Goal: Task Accomplishment & Management: Complete application form

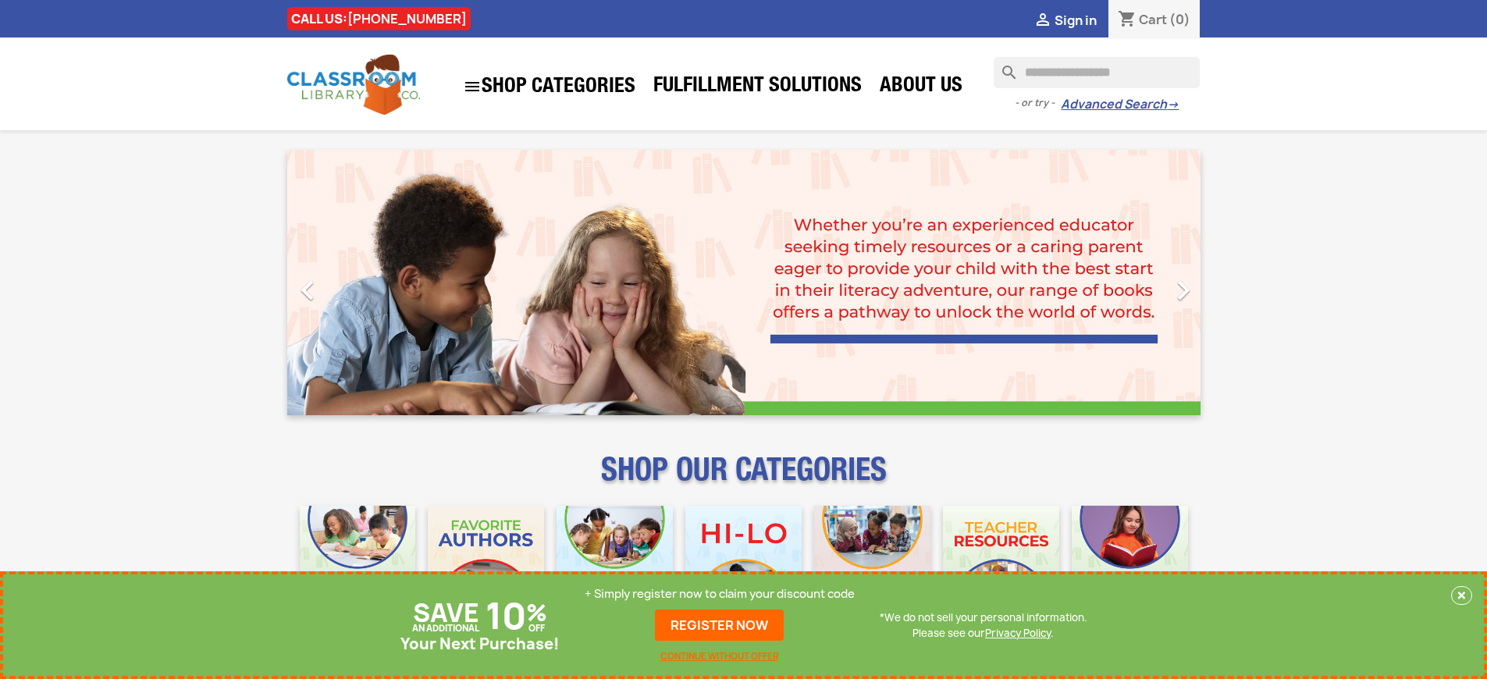
click at [720, 594] on p "+ Simply register now to claim your discount code" at bounding box center [720, 594] width 270 height 16
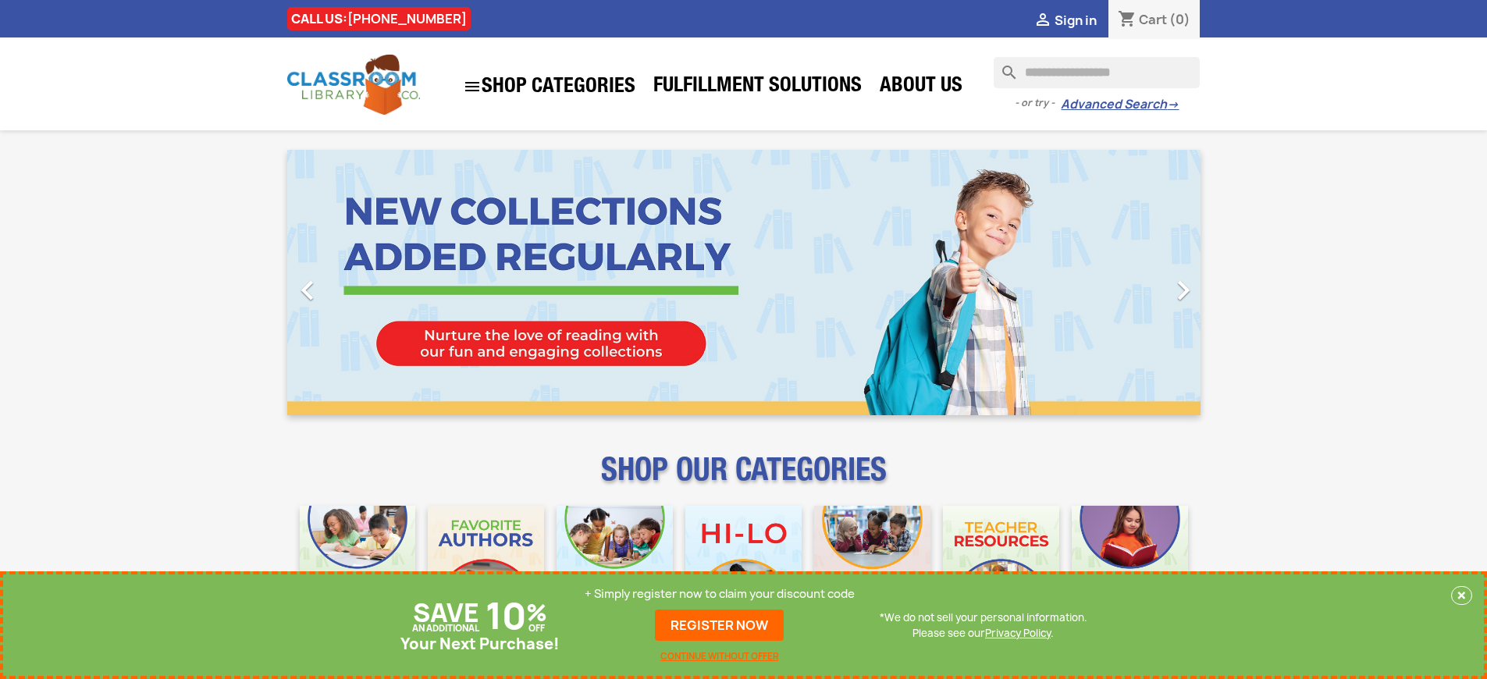
click at [720, 594] on p "+ Simply register now to claim your discount code" at bounding box center [720, 594] width 270 height 16
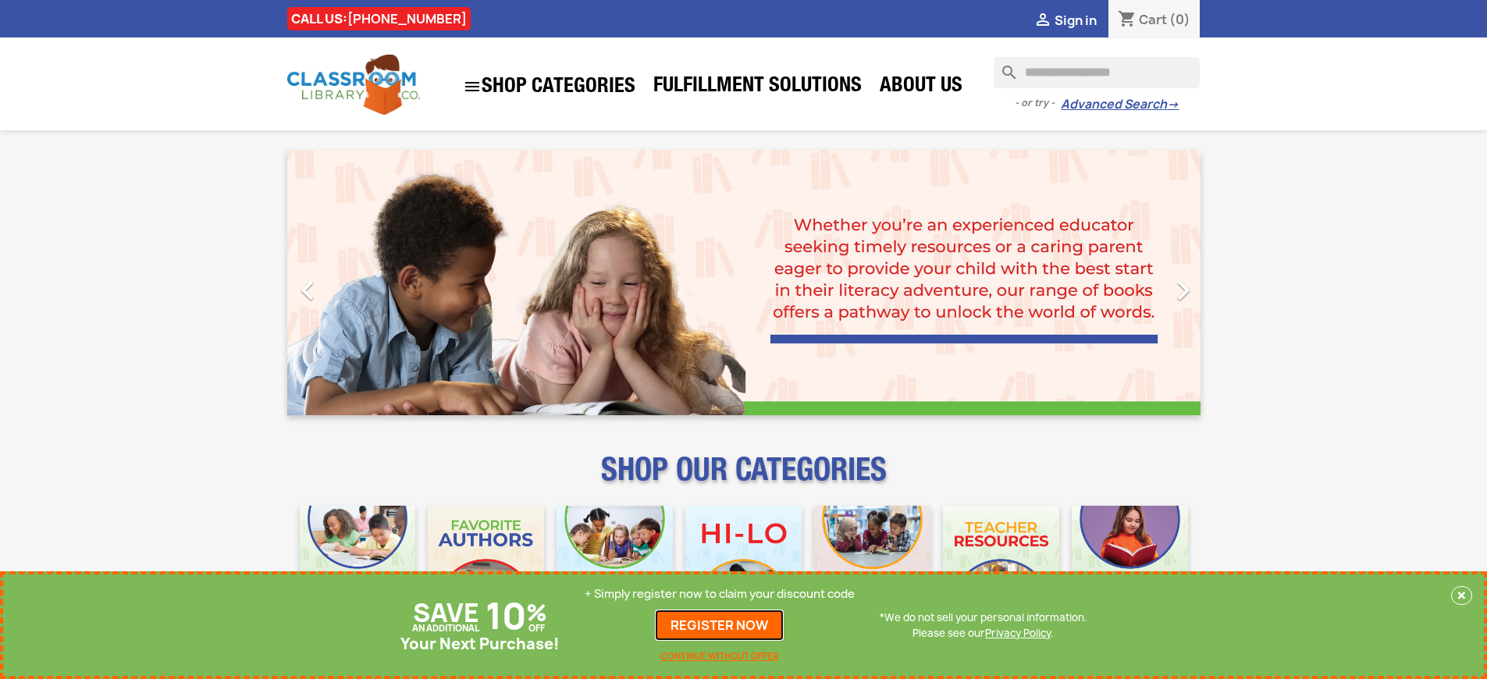
click at [720, 625] on link "REGISTER NOW" at bounding box center [719, 625] width 129 height 31
click at [720, 594] on p "+ Simply register now to claim your discount code" at bounding box center [720, 594] width 270 height 16
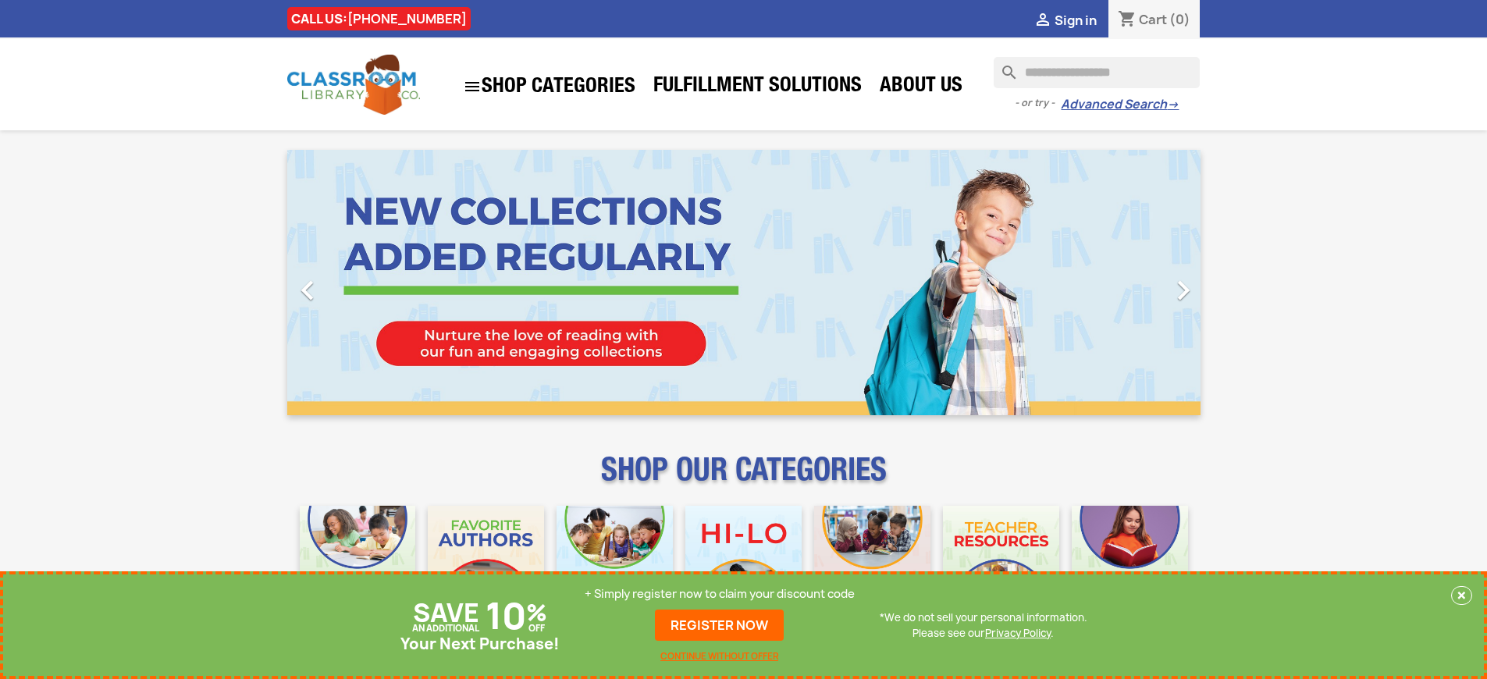
click at [720, 594] on p "+ Simply register now to claim your discount code" at bounding box center [720, 594] width 270 height 16
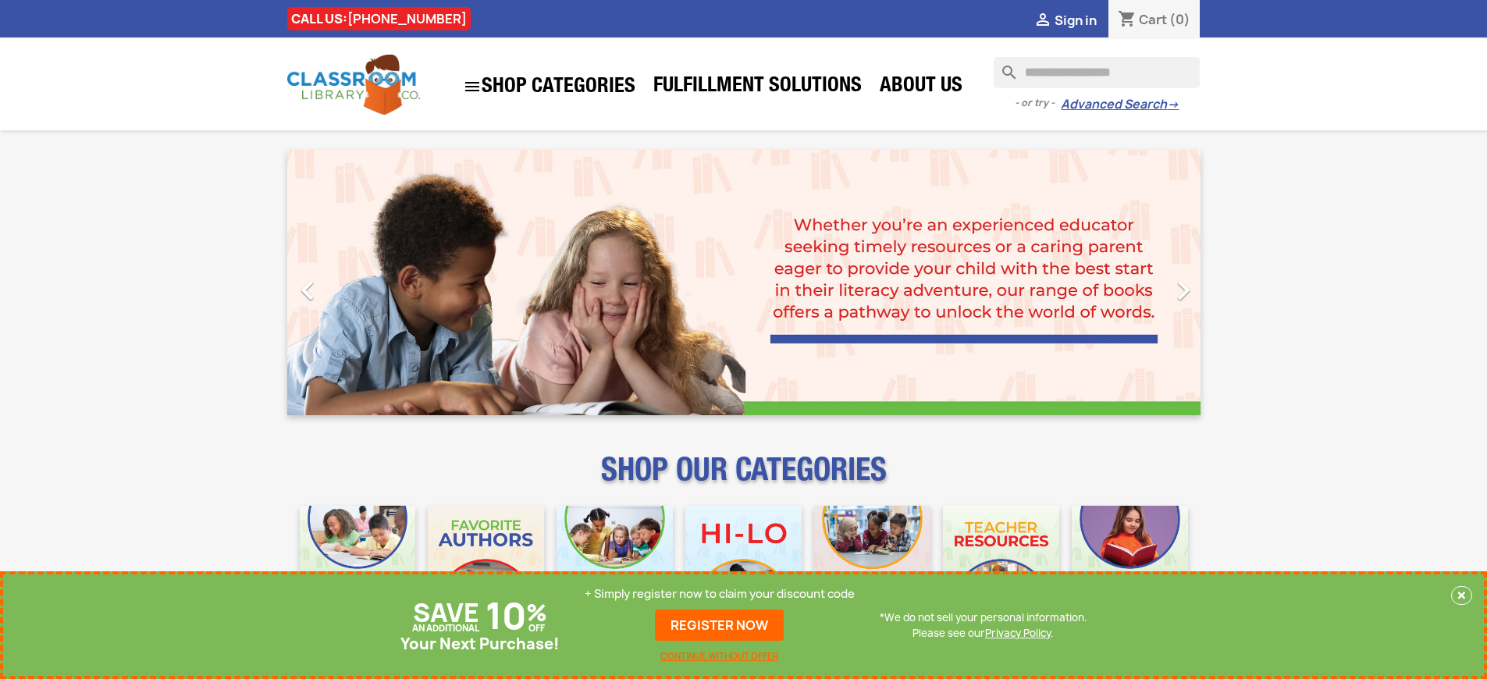
click at [720, 594] on p "+ Simply register now to claim your discount code" at bounding box center [720, 594] width 270 height 16
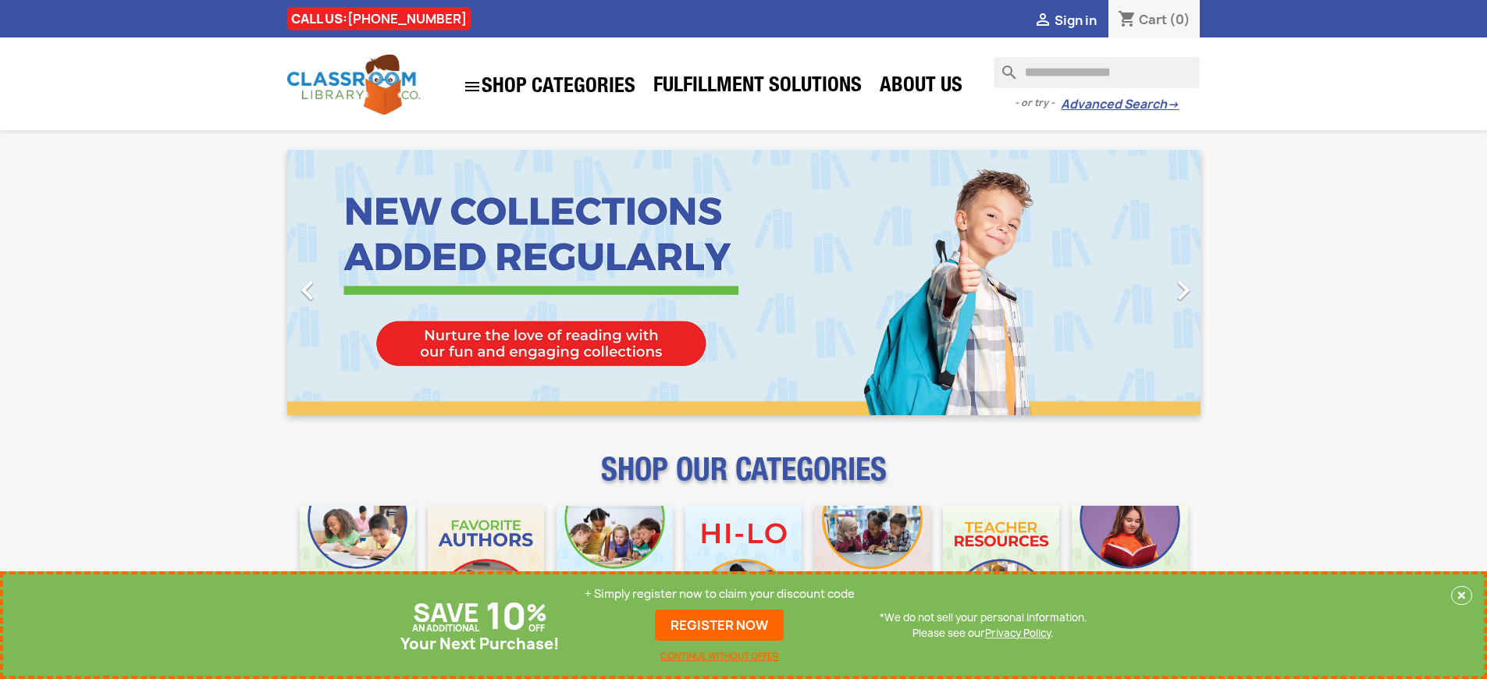
click at [720, 594] on p "+ Simply register now to claim your discount code" at bounding box center [720, 594] width 270 height 16
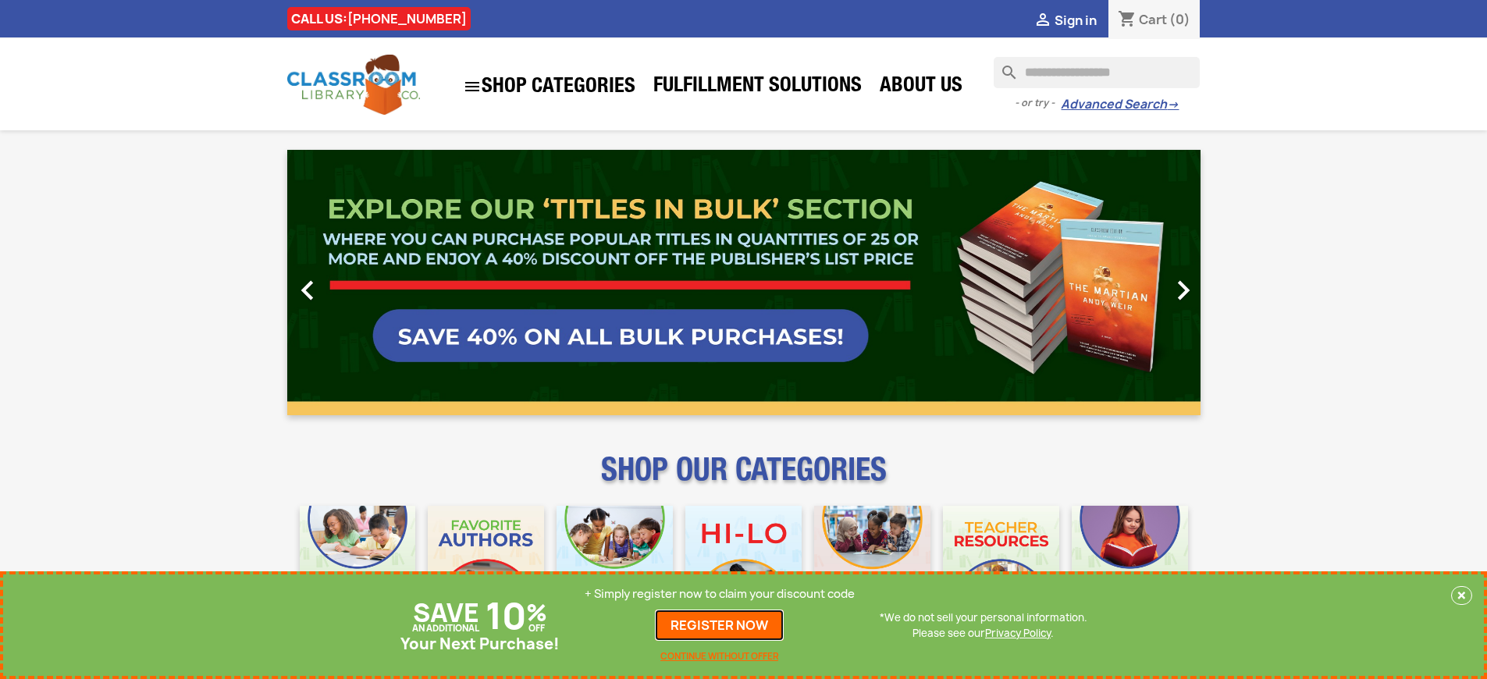
click at [720, 625] on link "REGISTER NOW" at bounding box center [719, 625] width 129 height 31
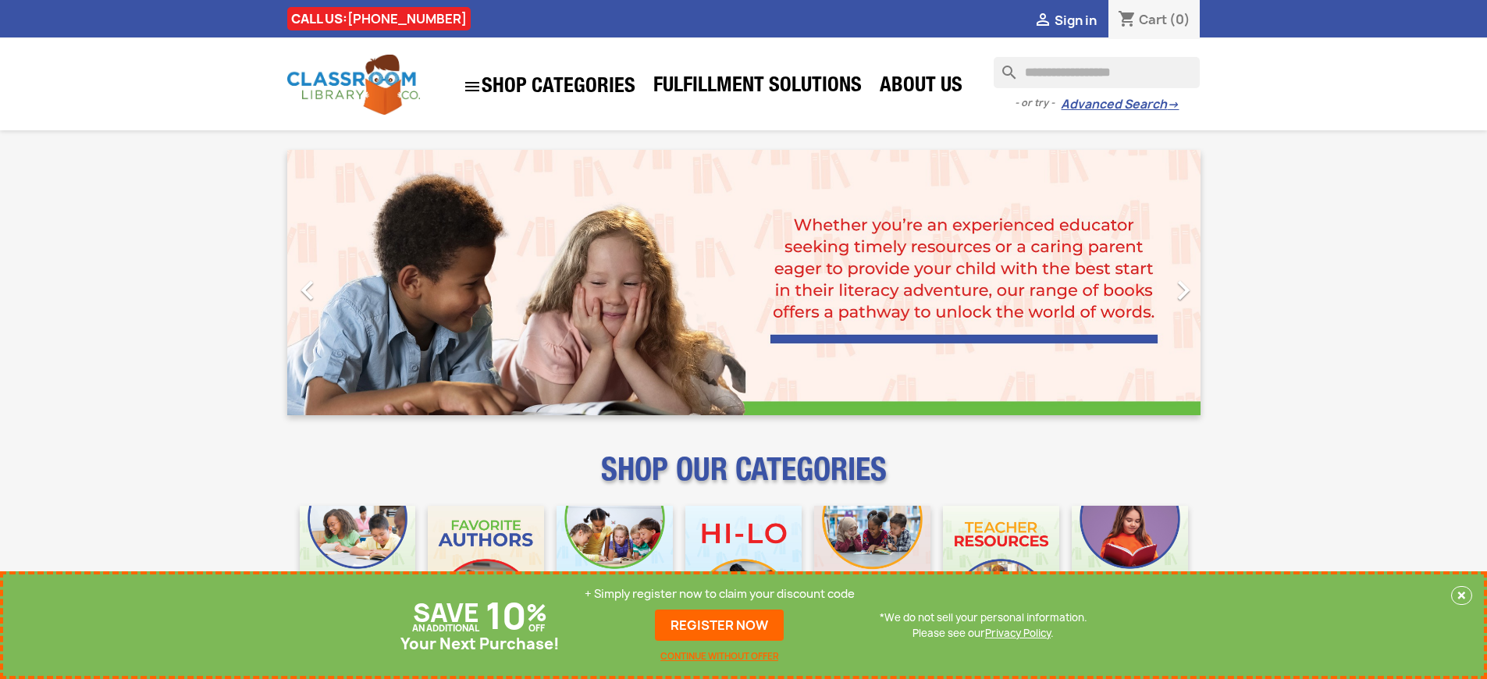
click at [720, 594] on p "+ Simply register now to claim your discount code" at bounding box center [720, 594] width 270 height 16
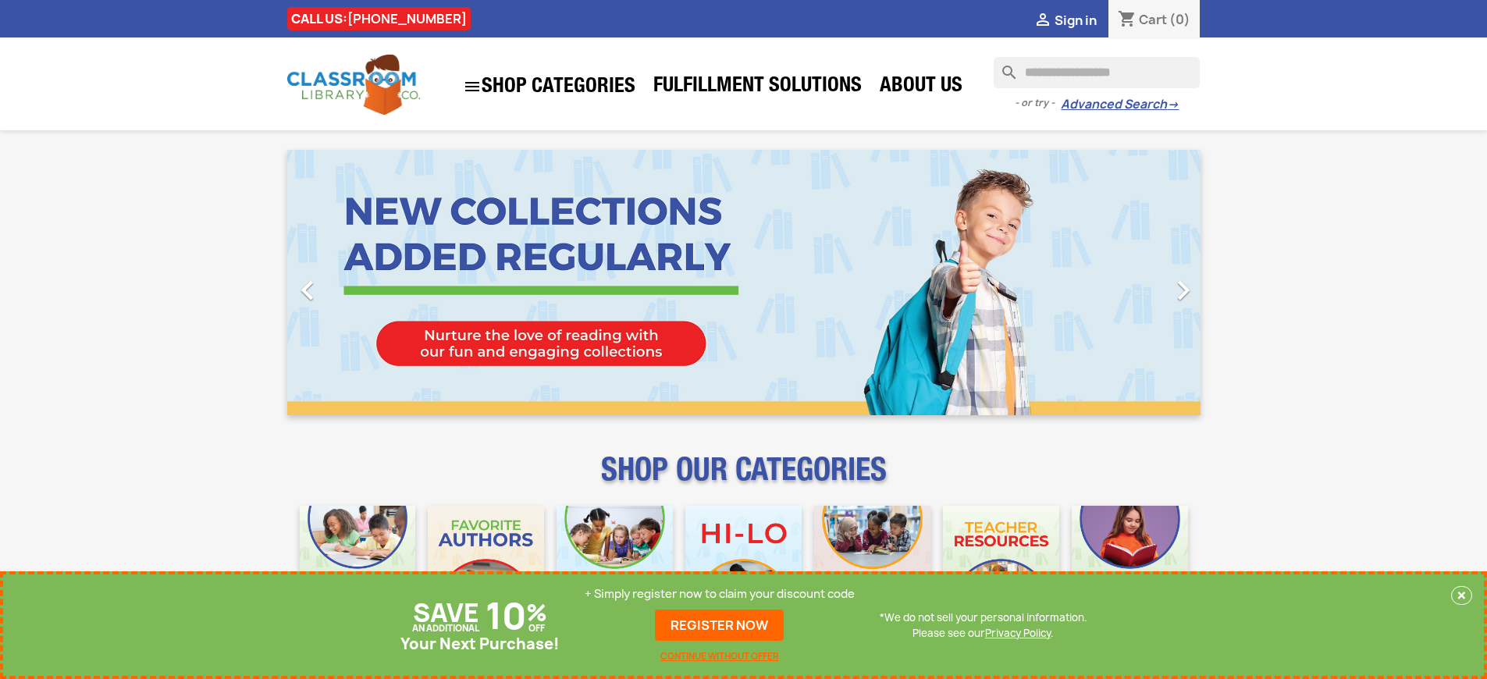
click at [720, 594] on p "+ Simply register now to claim your discount code" at bounding box center [720, 594] width 270 height 16
click at [720, 625] on link "REGISTER NOW" at bounding box center [719, 625] width 129 height 31
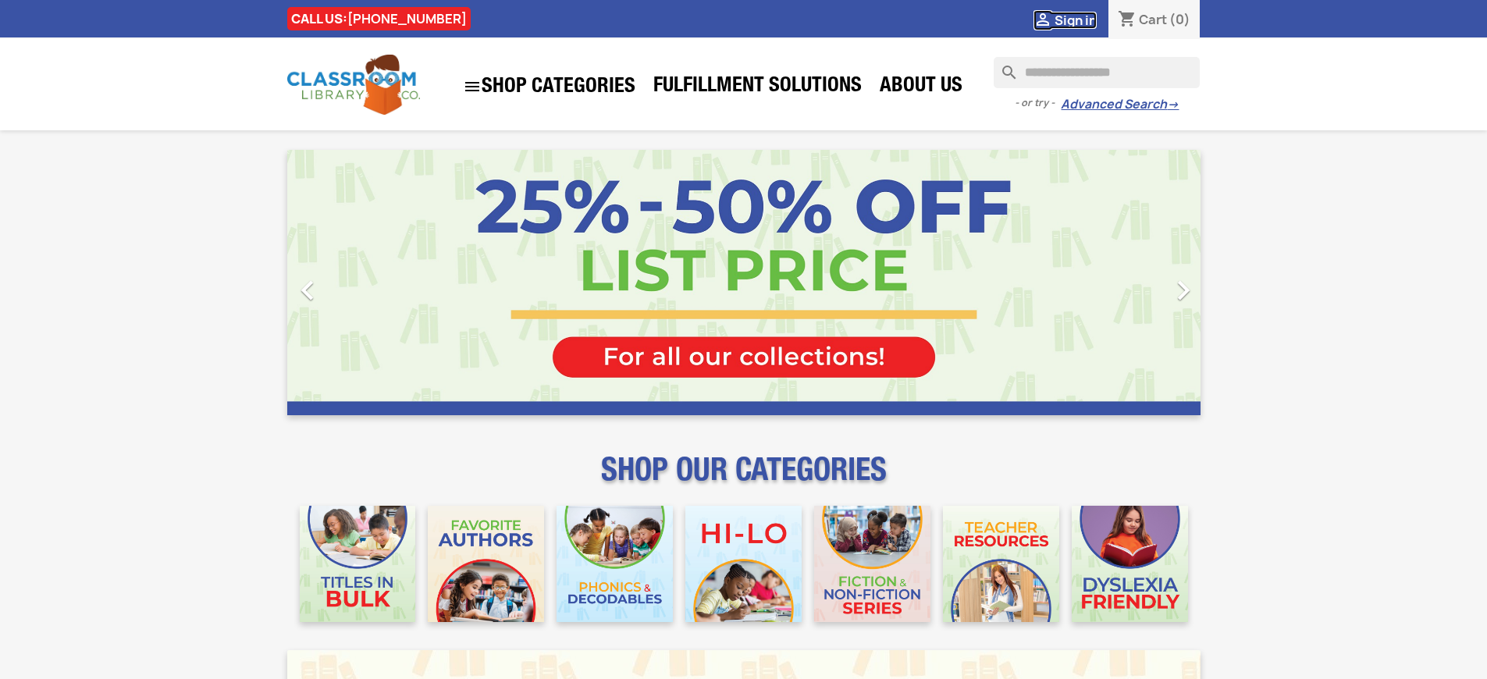
click at [1075, 20] on span "Sign in" at bounding box center [1075, 20] width 42 height 17
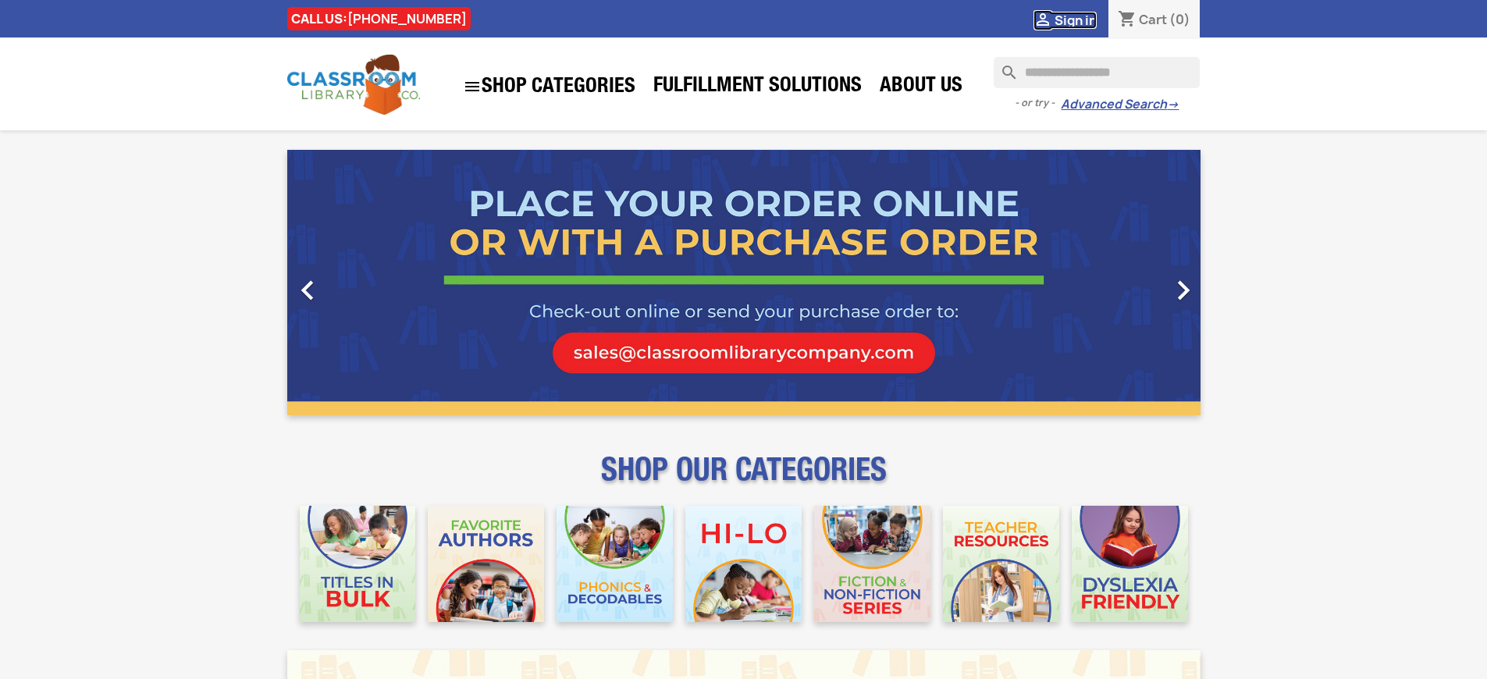
click at [1075, 20] on span "Sign in" at bounding box center [1075, 20] width 42 height 17
